Goal: Transaction & Acquisition: Book appointment/travel/reservation

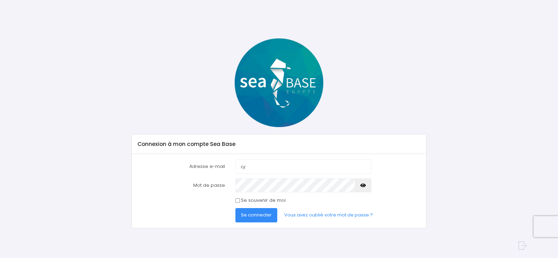
type input "cyprientanguy@live.fr"
click at [314, 215] on link "Vous avez oublié votre mot de passe ?" at bounding box center [329, 215] width 100 height 14
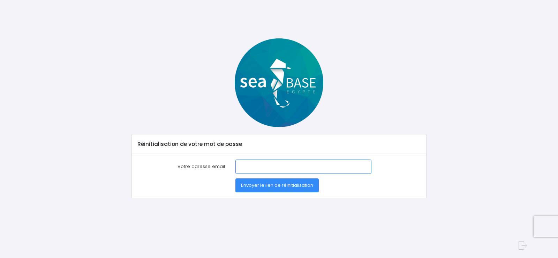
click at [270, 169] on input "Votre adresse email" at bounding box center [303, 166] width 136 height 14
type input "[EMAIL_ADDRESS][DOMAIN_NAME]"
click at [293, 182] on span "Envoyer le lien de réinitialisation" at bounding box center [277, 185] width 72 height 7
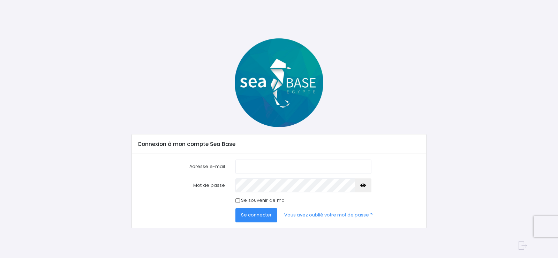
click at [262, 160] on input "Adresse e-mail" at bounding box center [303, 166] width 136 height 14
type input "[EMAIL_ADDRESS][DOMAIN_NAME]"
click at [361, 185] on icon "button" at bounding box center [363, 185] width 6 height 0
click at [258, 213] on span "Se connecter" at bounding box center [256, 214] width 31 height 7
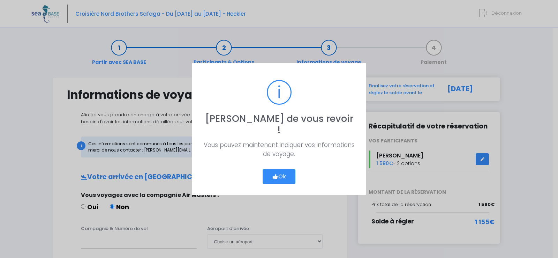
click at [280, 171] on button "Ok" at bounding box center [279, 176] width 33 height 15
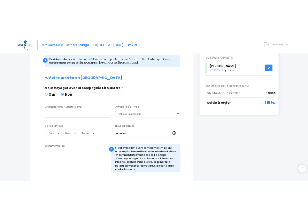
scroll to position [140, 0]
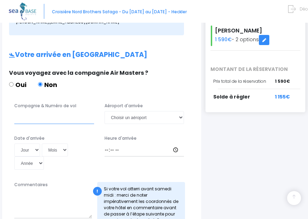
click at [37, 111] on input "Compagnie & Numéro de vol" at bounding box center [54, 117] width 80 height 13
drag, startPoint x: 45, startPoint y: 102, endPoint x: 56, endPoint y: 103, distance: 11.6
click at [56, 111] on input "Pegasus PC1126" at bounding box center [54, 117] width 80 height 13
click at [72, 111] on input "Pegasus PC" at bounding box center [54, 117] width 80 height 13
type input "Pegasus PC 620"
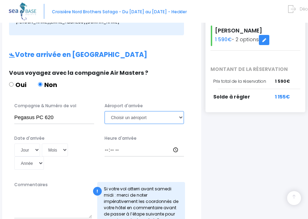
click at [130, 111] on select "Choisir un aéroport Hurghada Marsa Alam" at bounding box center [145, 117] width 80 height 13
select select "Hurghada"
click at [105, 111] on select "Choisir un aéroport Hurghada Marsa Alam" at bounding box center [145, 117] width 80 height 13
click at [37, 143] on select "Jour 01 02 03 04 05 06 07 08 09 10 11 12 13 14 15 16 17 18 19 20 21 22 23 24 25…" at bounding box center [27, 149] width 26 height 13
select select "23"
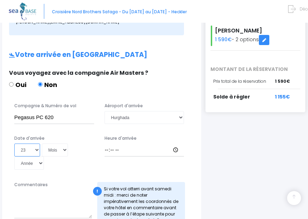
click at [14, 143] on select "Jour 01 02 03 04 05 06 07 08 09 10 11 12 13 14 15 16 17 18 19 20 21 22 23 24 25…" at bounding box center [27, 149] width 26 height 13
click at [63, 143] on select "Mois 01 02 03 04 05 06 07 08 09 10 11 12" at bounding box center [55, 149] width 27 height 13
select select "11"
click at [42, 143] on select "Mois 01 02 03 04 05 06 07 08 09 10 11 12" at bounding box center [55, 149] width 27 height 13
click at [39, 156] on select "Année 2045 2044 2043 2042 2041 2040 2039 2038 2037 2036 2035 2034 2033 2032 203…" at bounding box center [29, 162] width 30 height 13
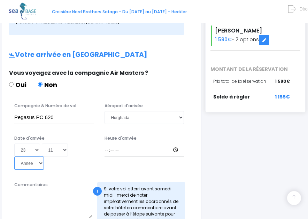
select select "2025"
click at [14, 156] on select "Année 2045 2044 2043 2042 2041 2040 2039 2038 2037 2036 2035 2034 2033 2032 203…" at bounding box center [29, 162] width 30 height 13
type input "2025-11-23"
click at [117, 143] on input "Heure d'arrivée" at bounding box center [145, 149] width 80 height 13
click at [179, 143] on input "Heure d'arrivée" at bounding box center [145, 149] width 80 height 13
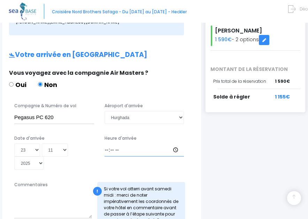
click at [177, 143] on input "Heure d'arrivée" at bounding box center [145, 149] width 80 height 13
click at [137, 143] on input "00:42" at bounding box center [145, 149] width 80 height 13
click at [130, 143] on input "00:42" at bounding box center [145, 149] width 80 height 13
click at [175, 143] on input "00:42" at bounding box center [145, 149] width 80 height 13
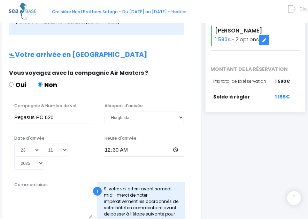
type input "00:30"
click at [210, 155] on div "i Finalisez votre réservation et réglez le solde avant le 23/09/2025 Récapitula…" at bounding box center [256, 189] width 103 height 489
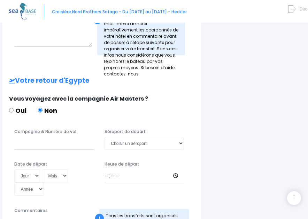
scroll to position [314, 0]
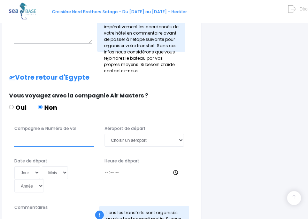
click at [34, 134] on input "Compagnie & Numéro de vol" at bounding box center [54, 140] width 80 height 13
click at [35, 166] on select "Jour 01 02 03 04 05 06 07 08 09 10 11 12 13 14 15 16 17 18 19 20 21 22 23 24 25…" at bounding box center [27, 172] width 26 height 13
click at [70, 134] on input "Pegasus" at bounding box center [54, 140] width 80 height 13
type input "Pegasus PC 625"
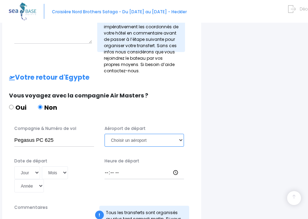
click at [123, 134] on select "Choisir un aéroport Hurghada Marsa Alam" at bounding box center [145, 140] width 80 height 13
select select "Hurghada"
click at [105, 134] on select "Choisir un aéroport Hurghada Marsa Alam" at bounding box center [145, 140] width 80 height 13
click at [33, 166] on select "Jour 01 02 03 04 05 06 07 08 09 10 11 12 13 14 15 16 17 18 19 20 21 22 23 24 25…" at bounding box center [27, 172] width 26 height 13
select select "29"
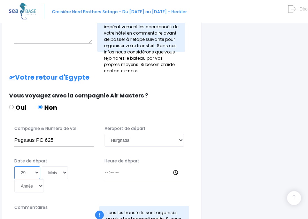
click at [14, 166] on select "Jour 01 02 03 04 05 06 07 08 09 10 11 12 13 14 15 16 17 18 19 20 21 22 23 24 25…" at bounding box center [27, 172] width 26 height 13
click at [63, 166] on select "Mois 01 02 03 04 05 06 07 08 09 10 11 12" at bounding box center [55, 172] width 27 height 13
select select "11"
click at [42, 166] on select "Mois 01 02 03 04 05 06 07 08 09 10 11 12" at bounding box center [55, 172] width 27 height 13
click at [40, 179] on select "Année 2045 2044 2043 2042 2041 2040 2039 2038 2037 2036 2035 2034 2033 2032 203…" at bounding box center [29, 185] width 30 height 13
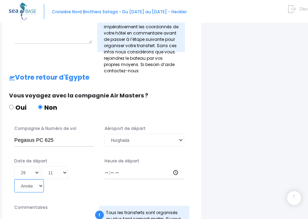
select select "2025"
click at [14, 179] on select "Année 2045 2044 2043 2042 2041 2040 2039 2038 2037 2036 2035 2034 2033 2032 203…" at bounding box center [29, 185] width 30 height 13
type input "2025-11-29"
click at [113, 166] on input "Heure de départ" at bounding box center [145, 172] width 80 height 13
click at [175, 166] on input "Heure de départ" at bounding box center [145, 172] width 80 height 13
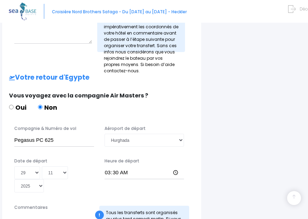
type input "03:30"
click at [180, 99] on div "Vous voyagez avec la compagnie Air Masters ? Oui Non" at bounding box center [94, 104] width 180 height 27
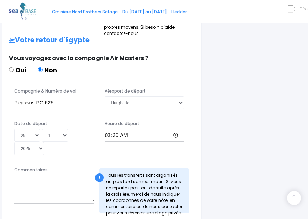
scroll to position [401, 0]
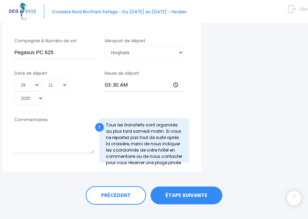
click at [197, 186] on link "ÉTAPE SUIVANTE" at bounding box center [187, 195] width 72 height 18
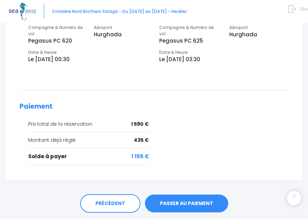
scroll to position [270, 0]
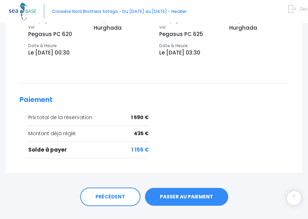
click at [179, 188] on link "PASSER AU PAIEMENT" at bounding box center [186, 197] width 83 height 18
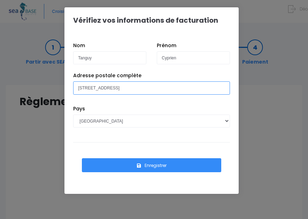
click at [129, 89] on input "333 rue de la cauquière" at bounding box center [151, 87] width 157 height 13
type input "333 rue de la cauquière SIx-Fours 83140"
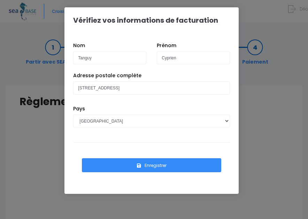
click at [142, 166] on button "Enregistrer" at bounding box center [152, 165] width 140 height 14
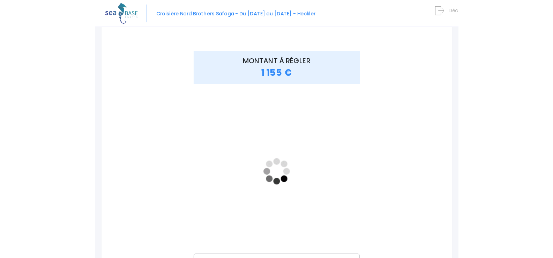
scroll to position [105, 0]
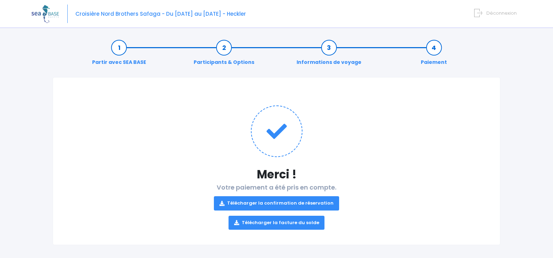
click at [274, 200] on link "Télécharger la confirmation de réservation" at bounding box center [276, 203] width 125 height 14
click at [262, 221] on link "Télécharger la facture du solde" at bounding box center [276, 223] width 96 height 14
